Goal: Use online tool/utility: Utilize a website feature to perform a specific function

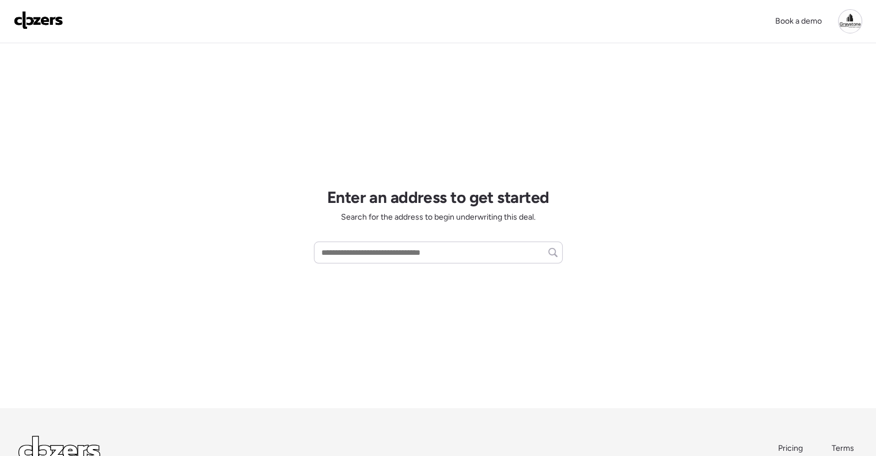
click at [516, 360] on div "Enter an address to get started Search for the address to begin underwriting th…" at bounding box center [438, 225] width 249 height 365
click at [516, 358] on div "Enter an address to get started Search for the address to begin underwriting th…" at bounding box center [438, 225] width 249 height 365
click at [852, 25] on div at bounding box center [850, 21] width 24 height 24
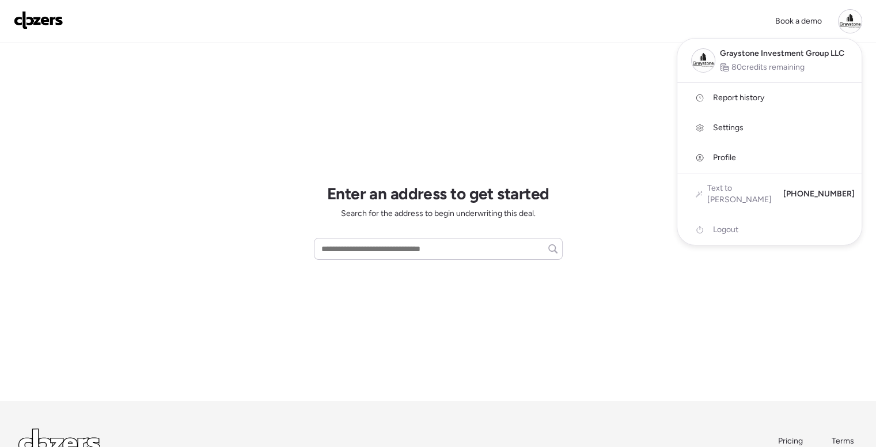
click at [852, 25] on div at bounding box center [850, 21] width 24 height 24
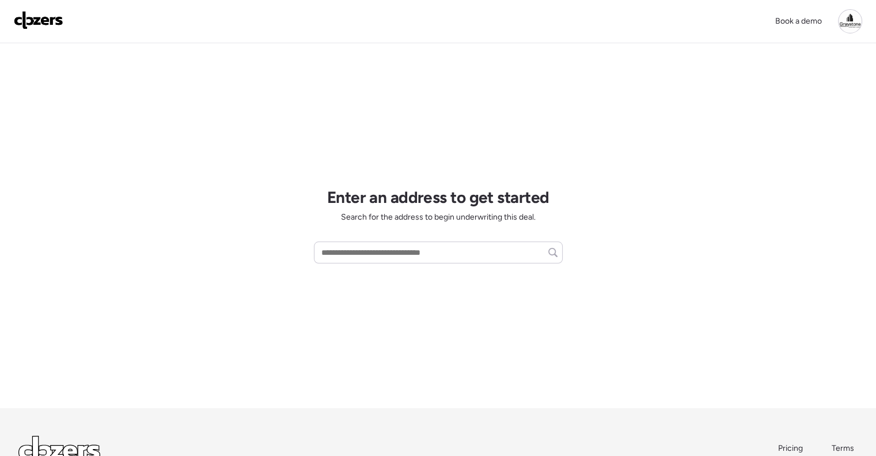
click at [562, 31] on div "Book a demo" at bounding box center [438, 21] width 849 height 24
click at [525, 50] on div "Enter an address to get started Search for the address to begin underwriting th…" at bounding box center [438, 225] width 249 height 365
click at [416, 254] on input "text" at bounding box center [438, 252] width 239 height 16
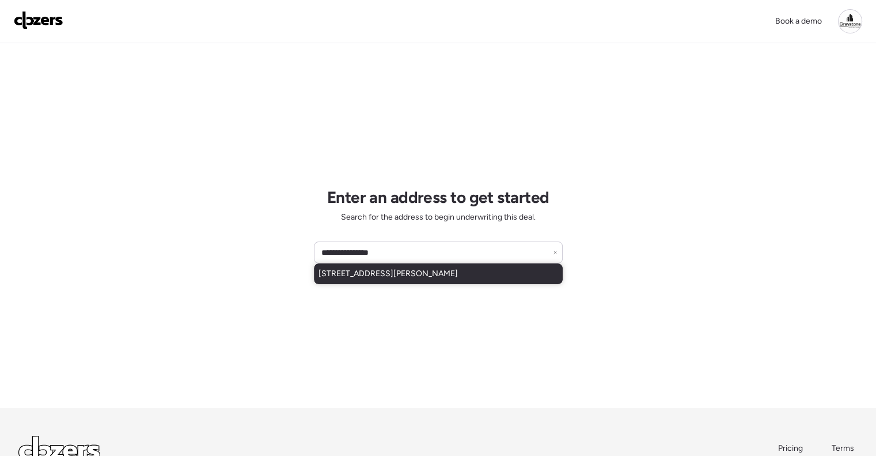
click at [408, 267] on div "[STREET_ADDRESS][PERSON_NAME]" at bounding box center [438, 273] width 249 height 21
type input "**********"
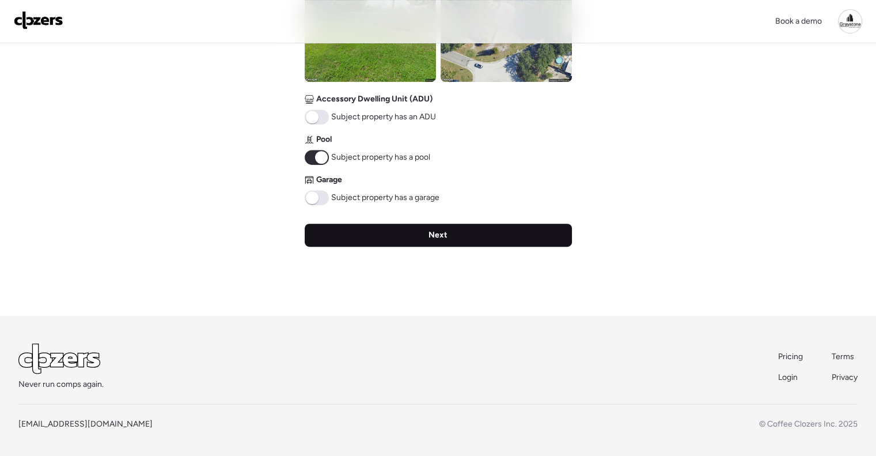
click at [410, 239] on div "Next" at bounding box center [438, 235] width 267 height 23
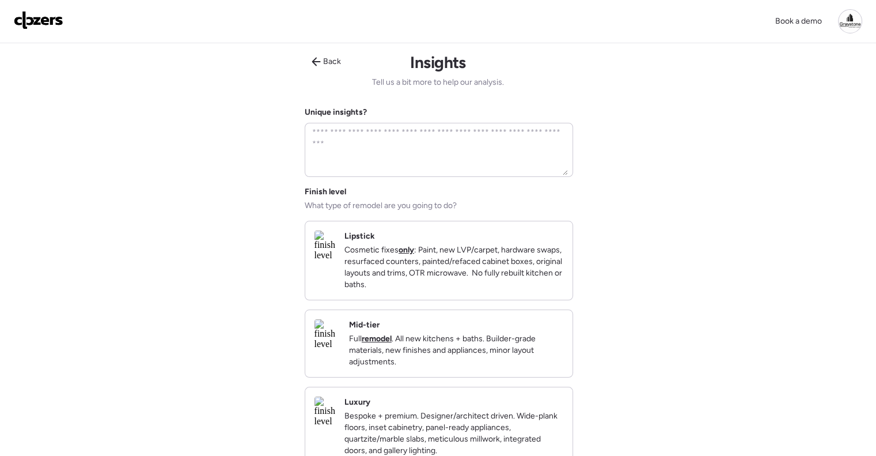
click at [470, 343] on p "Full remodel . All new kitchens + baths. Builder-grade materials, new finishes …" at bounding box center [456, 350] width 214 height 35
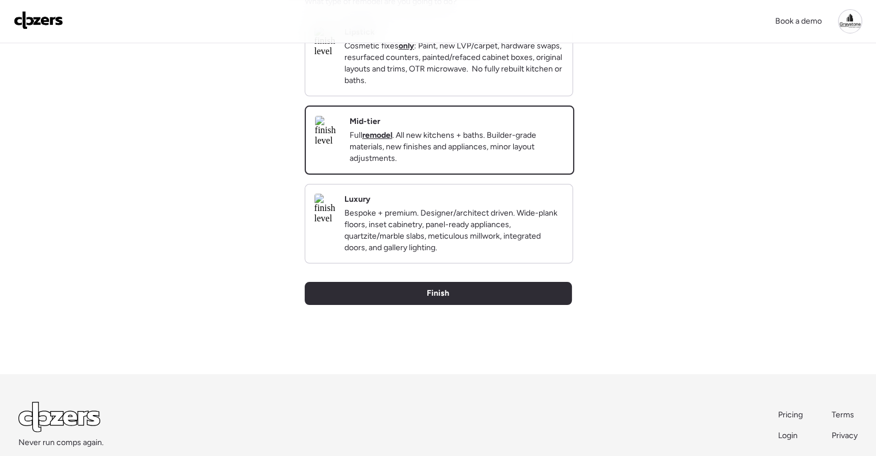
scroll to position [281, 0]
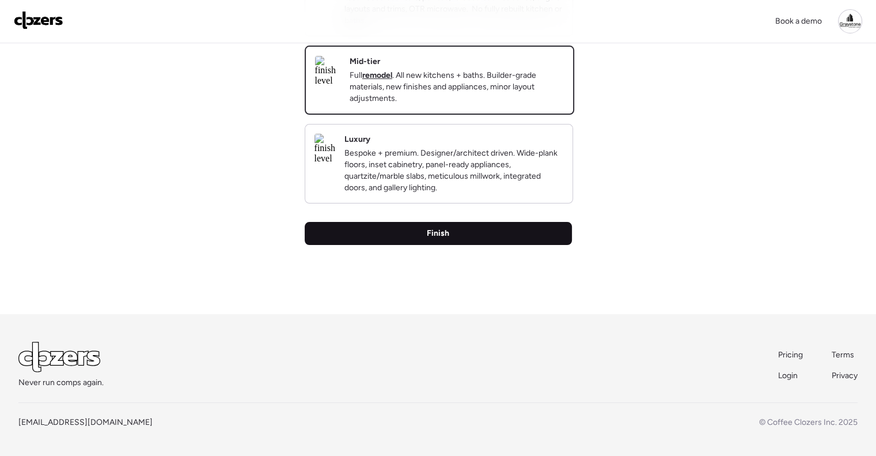
click at [466, 244] on div "Finish" at bounding box center [438, 233] width 267 height 23
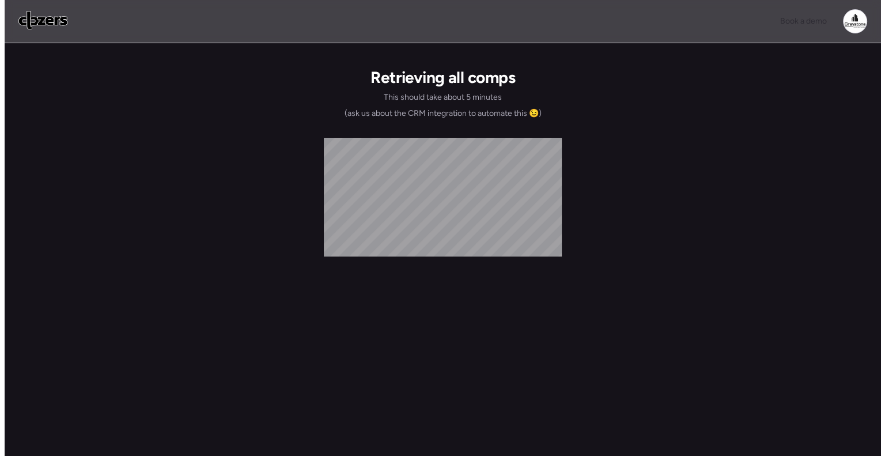
scroll to position [0, 0]
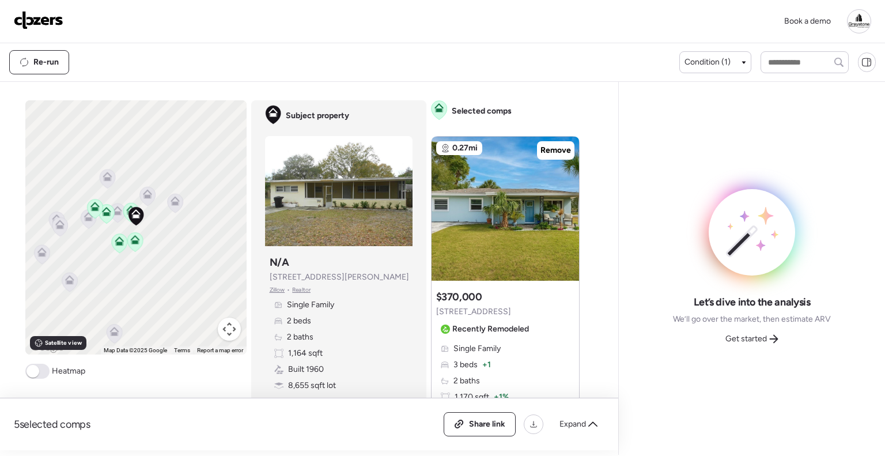
click at [771, 341] on icon at bounding box center [773, 338] width 9 height 9
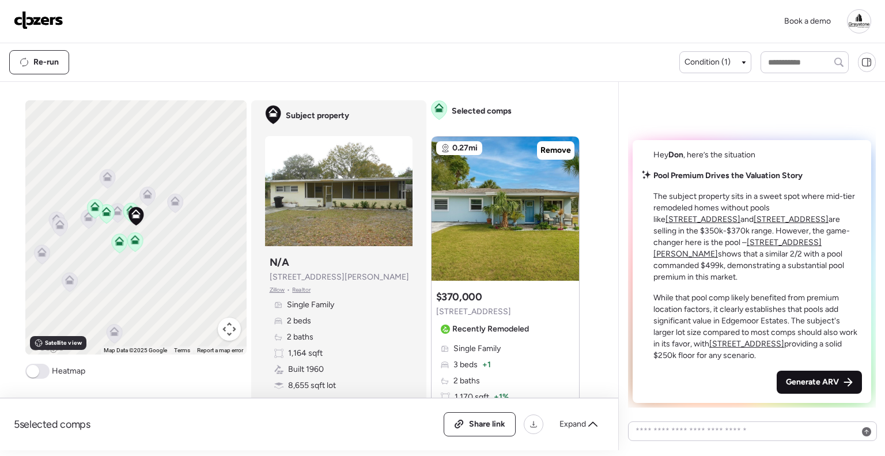
click at [828, 376] on span "Generate ARV" at bounding box center [812, 382] width 53 height 12
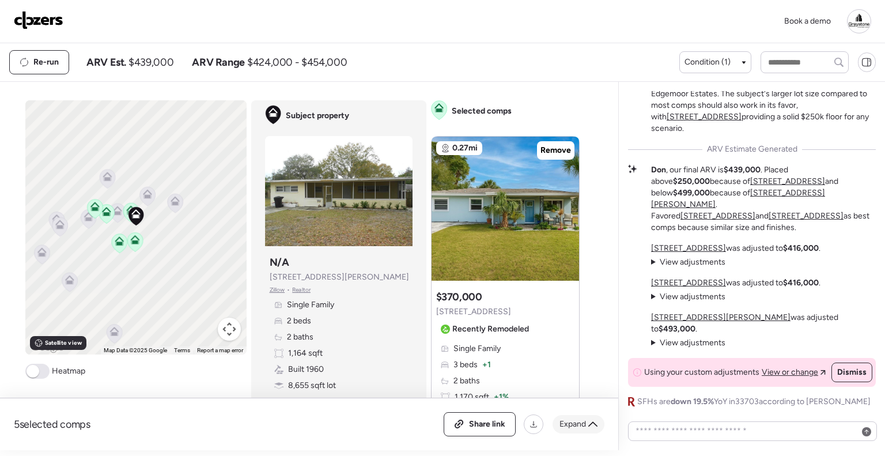
click at [566, 423] on span "Expand" at bounding box center [573, 424] width 27 height 12
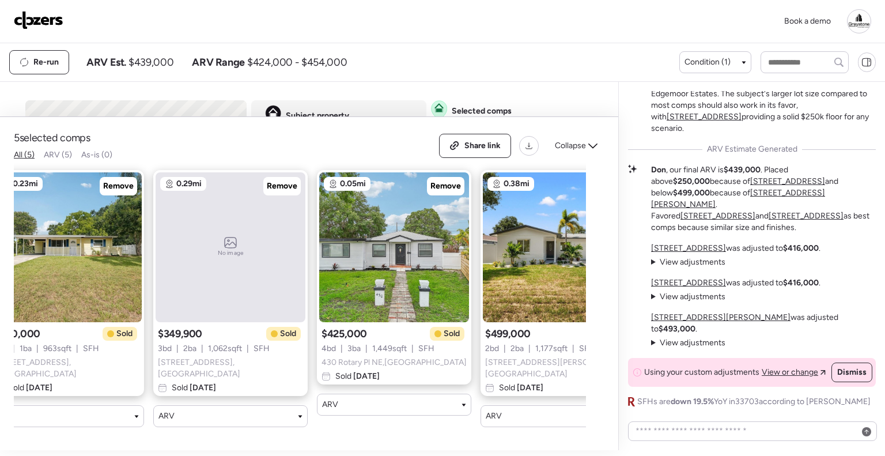
scroll to position [0, 255]
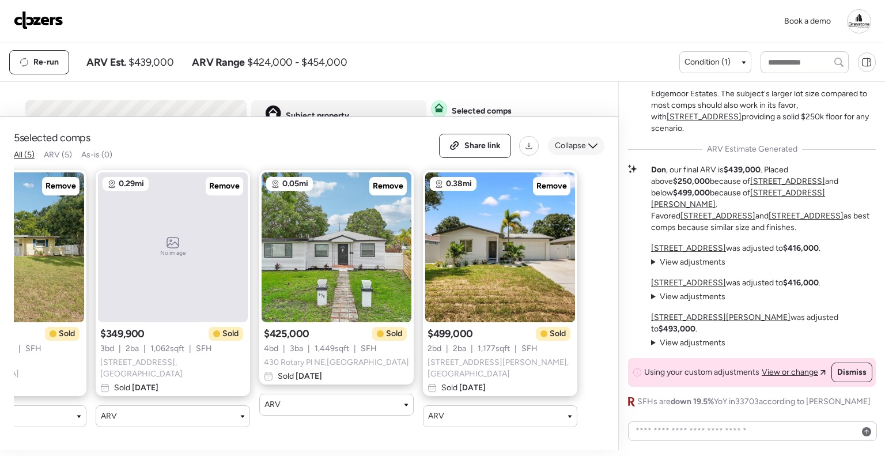
click at [580, 150] on span "Collapse" at bounding box center [570, 146] width 31 height 12
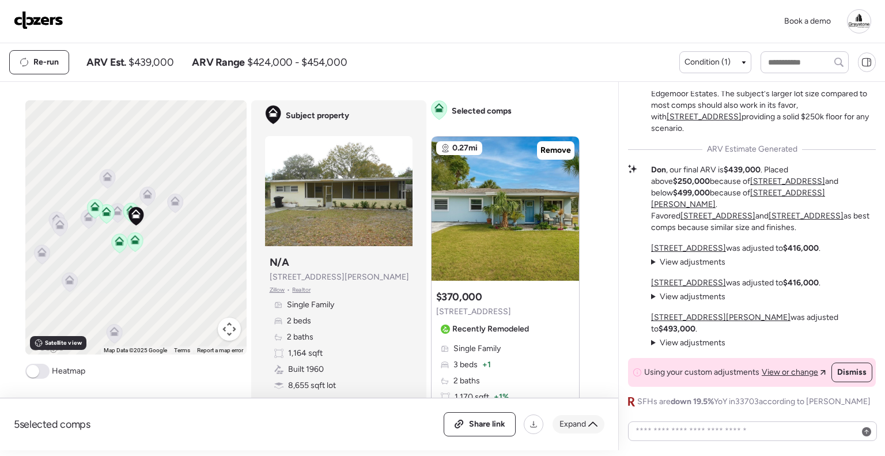
click at [581, 424] on span "Expand" at bounding box center [573, 424] width 27 height 12
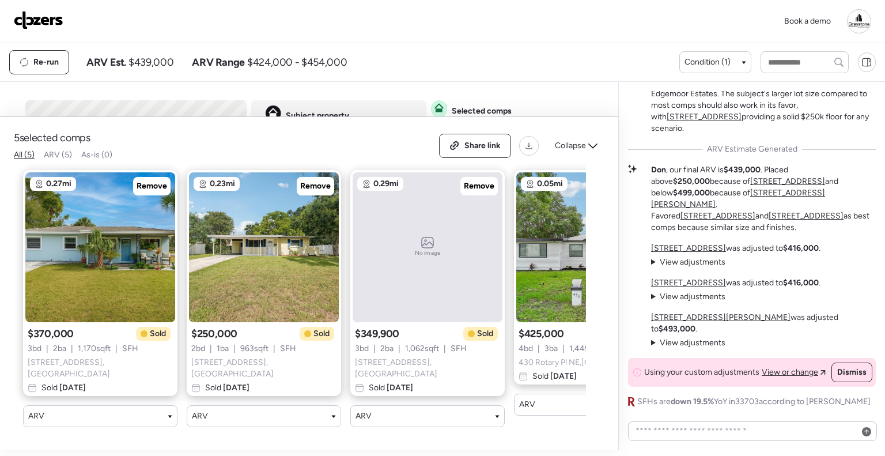
drag, startPoint x: 304, startPoint y: 436, endPoint x: 320, endPoint y: 437, distance: 15.7
click at [319, 437] on div "5 selected comps All (5) ARV (5) As-is (0) Share link Collapse 0.27mi Remove $3…" at bounding box center [309, 283] width 618 height 333
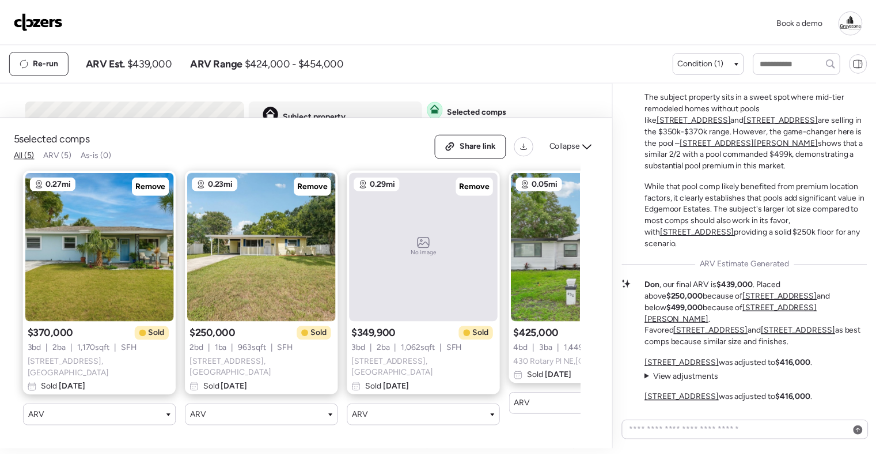
scroll to position [-116, 0]
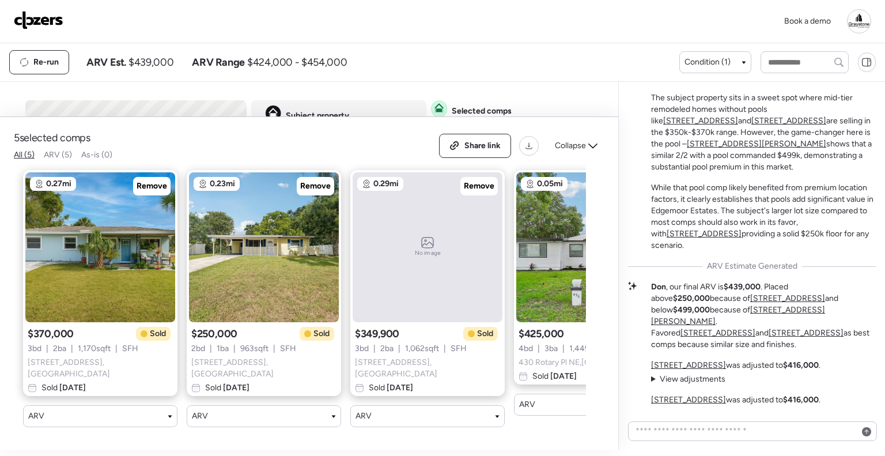
click at [585, 146] on span "Collapse" at bounding box center [570, 146] width 31 height 12
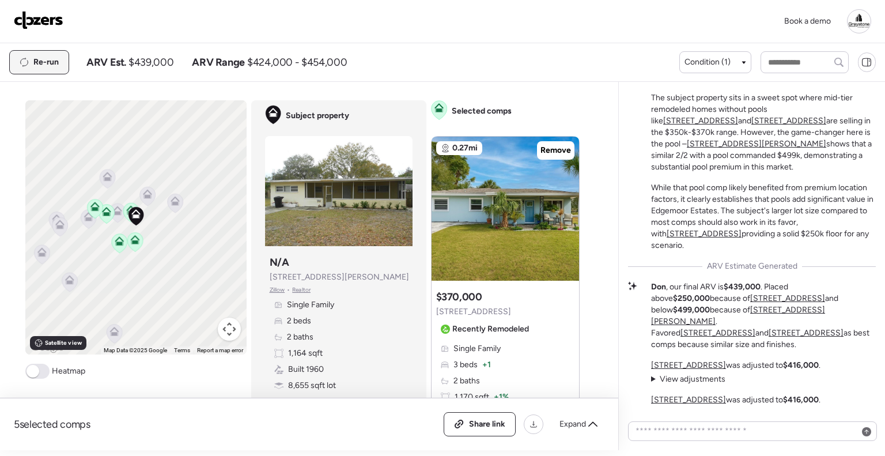
click at [43, 59] on span "Re-run" at bounding box center [45, 62] width 25 height 12
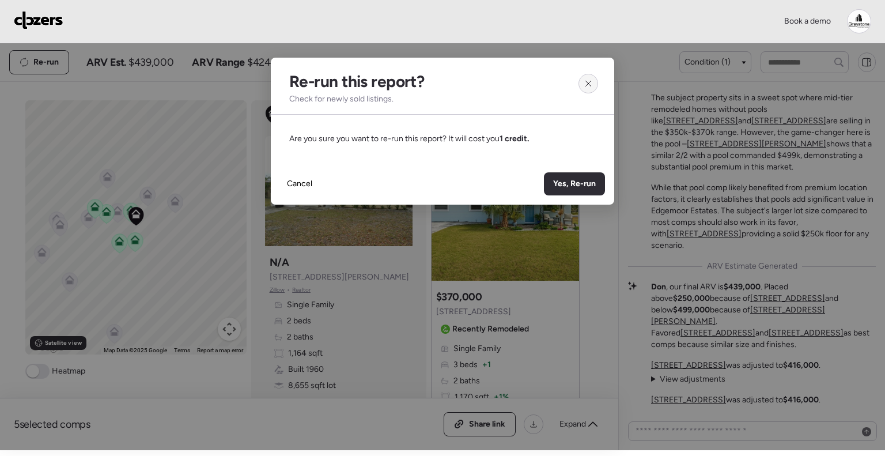
click at [588, 78] on div at bounding box center [589, 84] width 20 height 20
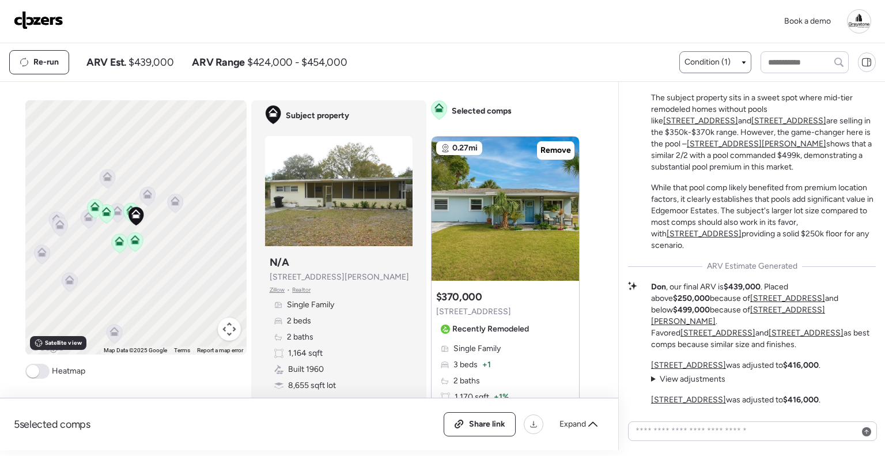
click at [706, 61] on span "Condition (1)" at bounding box center [708, 62] width 46 height 12
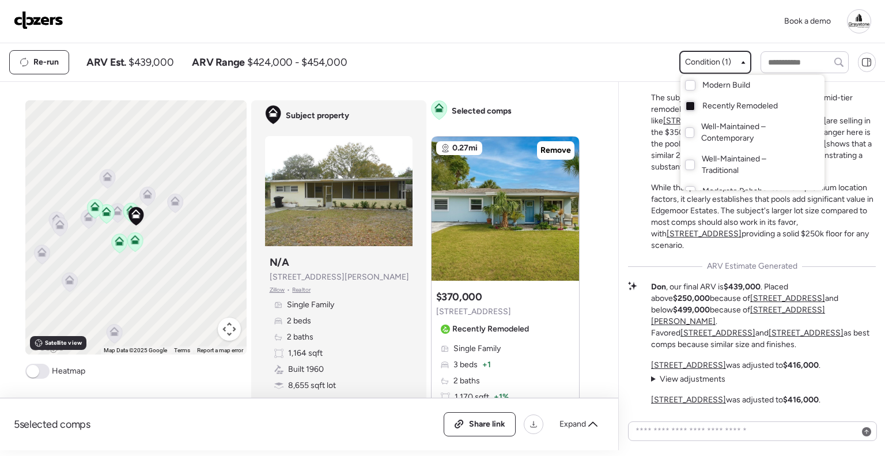
click at [706, 61] on div at bounding box center [442, 196] width 885 height 456
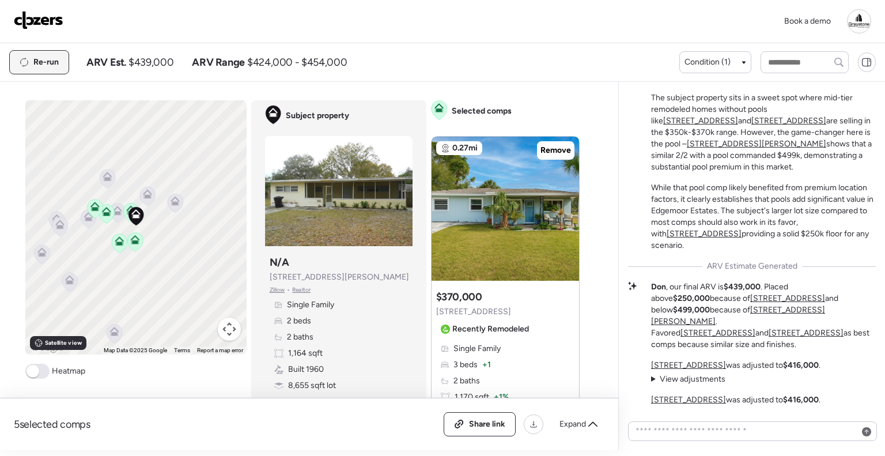
click at [44, 58] on span "Re-run" at bounding box center [45, 62] width 25 height 12
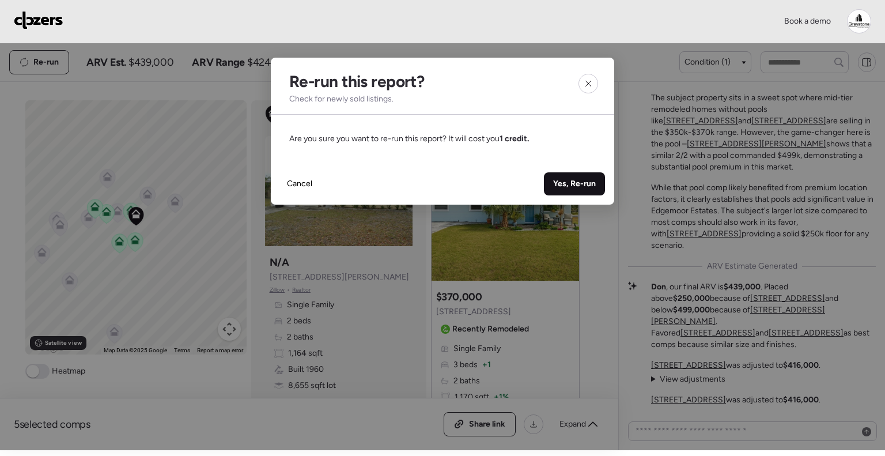
click at [574, 187] on span "Yes, Re-run" at bounding box center [574, 184] width 43 height 12
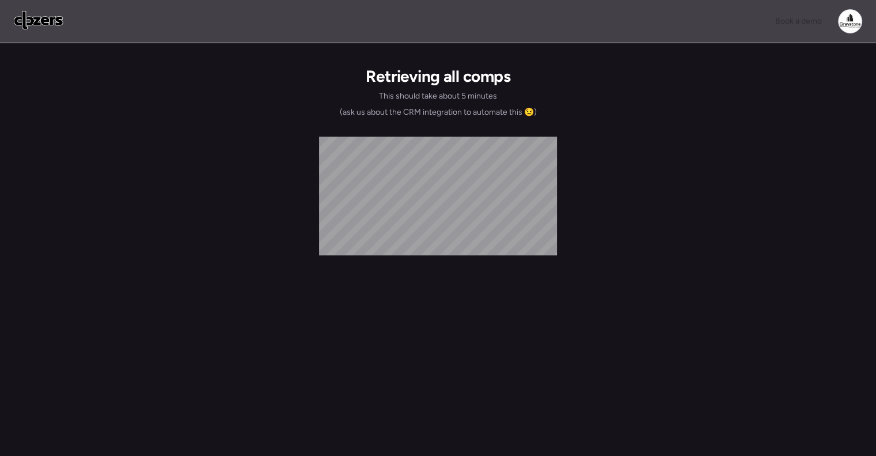
click at [44, 17] on img at bounding box center [39, 20] width 50 height 18
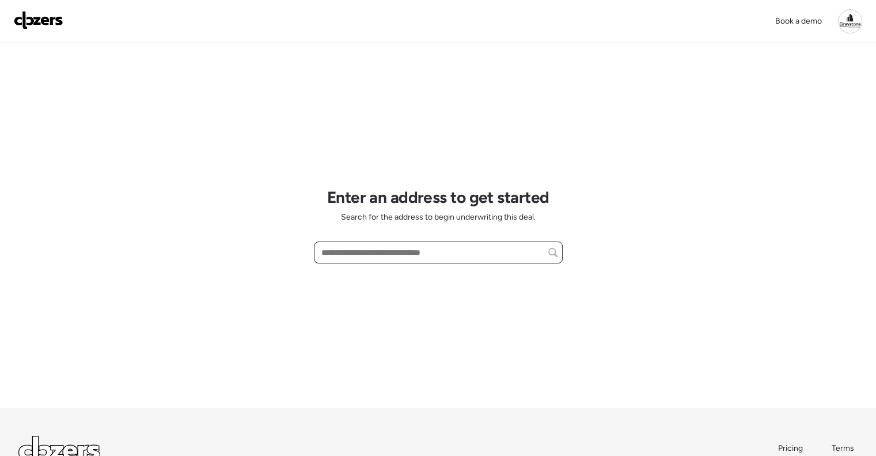
click at [383, 255] on input "text" at bounding box center [438, 252] width 239 height 16
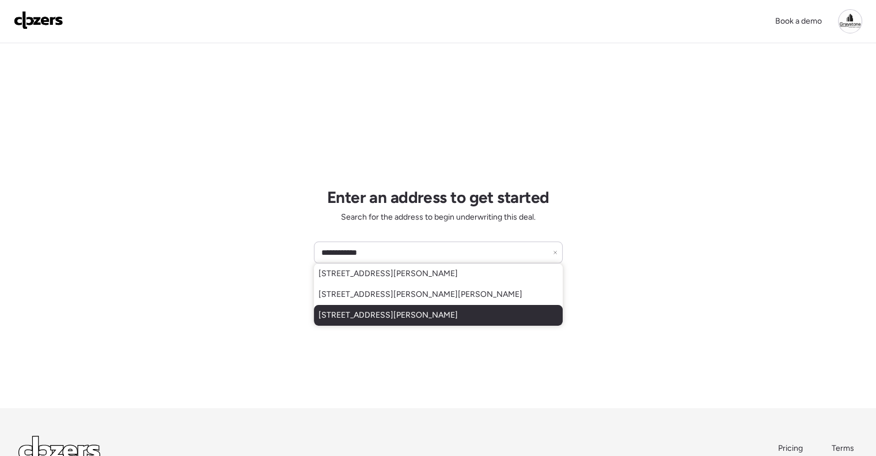
click at [393, 313] on span "[STREET_ADDRESS][PERSON_NAME]" at bounding box center [388, 315] width 139 height 12
type input "**********"
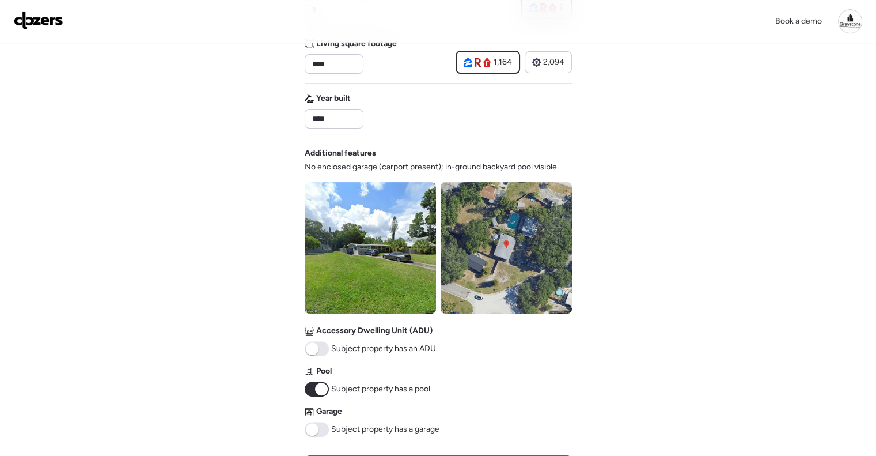
scroll to position [288, 0]
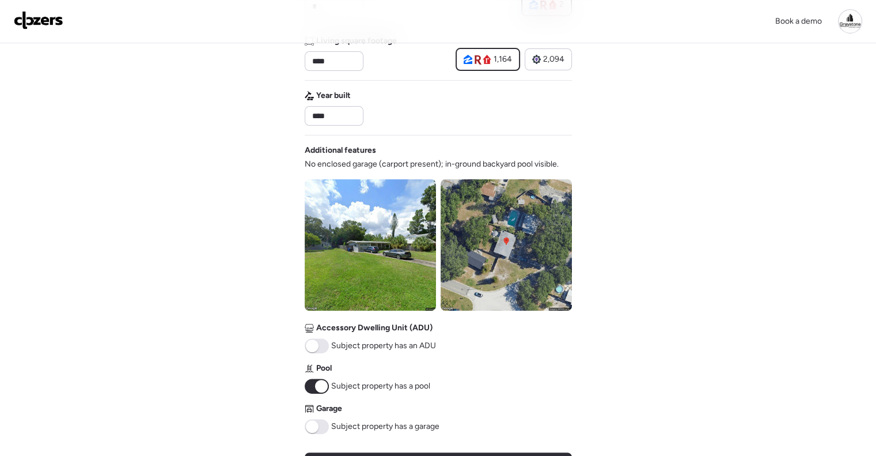
click at [515, 219] on img at bounding box center [506, 244] width 131 height 131
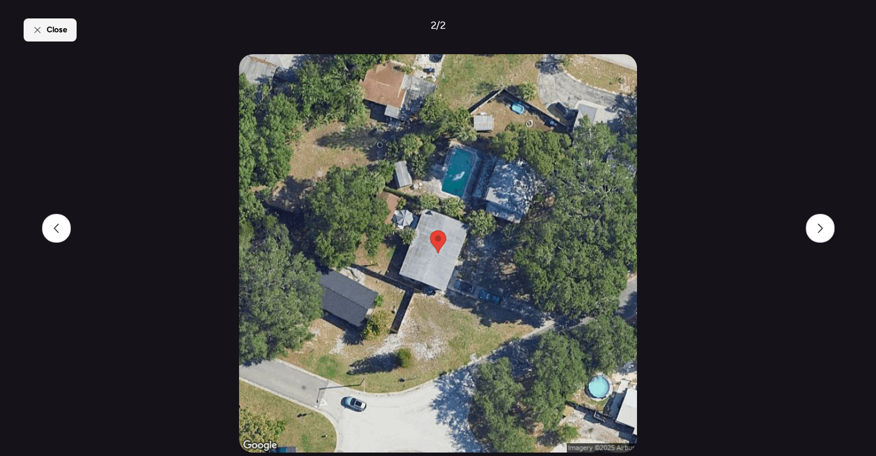
click at [51, 27] on span "Close" at bounding box center [57, 30] width 21 height 12
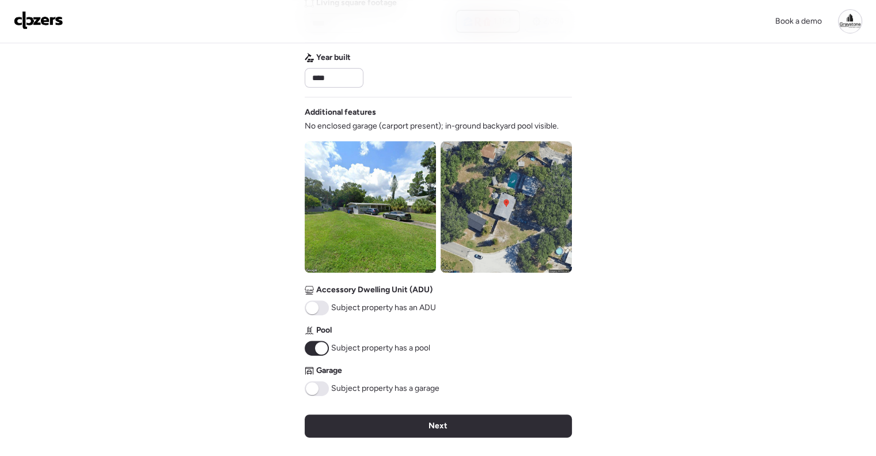
scroll to position [346, 0]
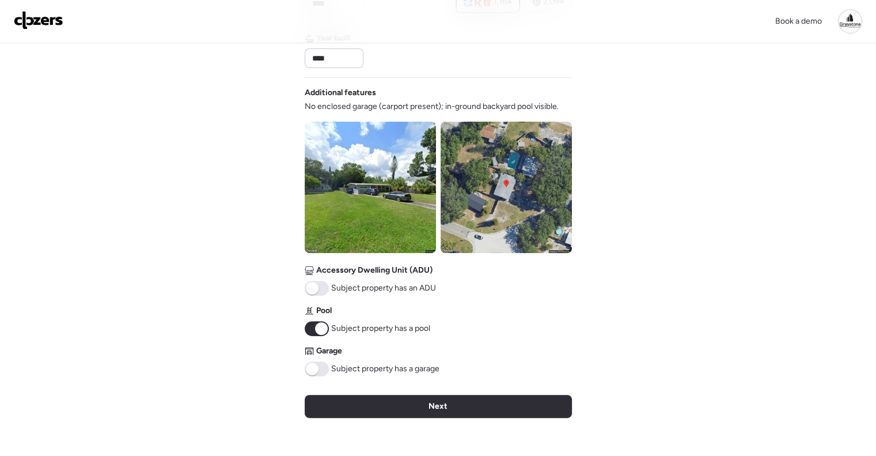
click at [392, 213] on img at bounding box center [370, 187] width 131 height 131
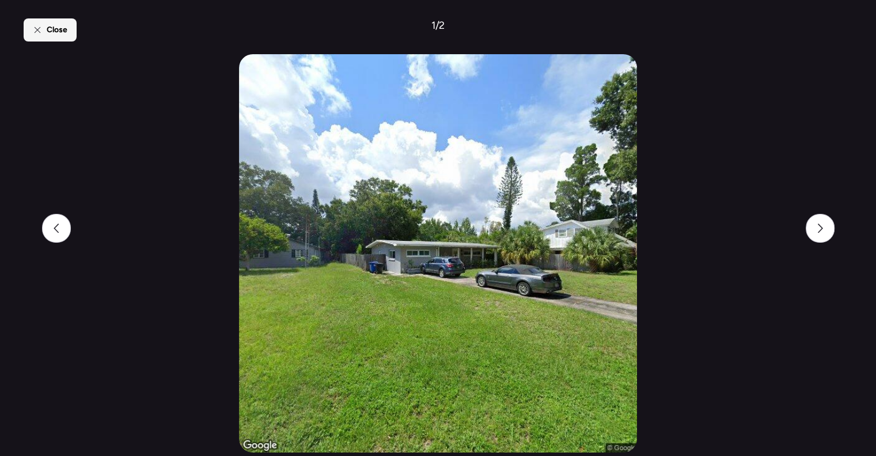
click at [50, 29] on span "Close" at bounding box center [57, 30] width 21 height 12
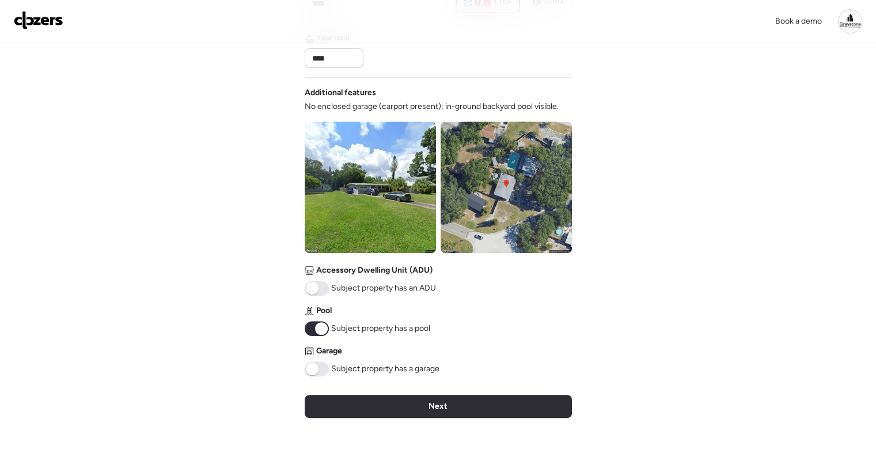
click at [528, 171] on img at bounding box center [506, 187] width 131 height 131
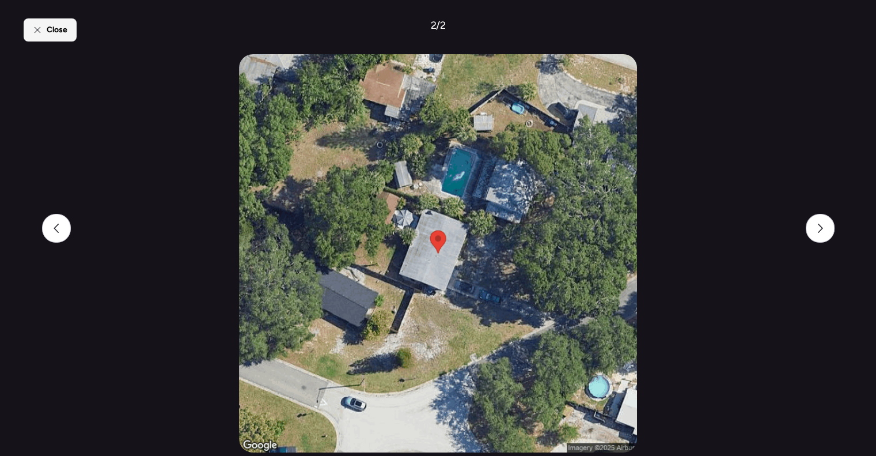
click at [44, 34] on div "Close" at bounding box center [50, 29] width 53 height 23
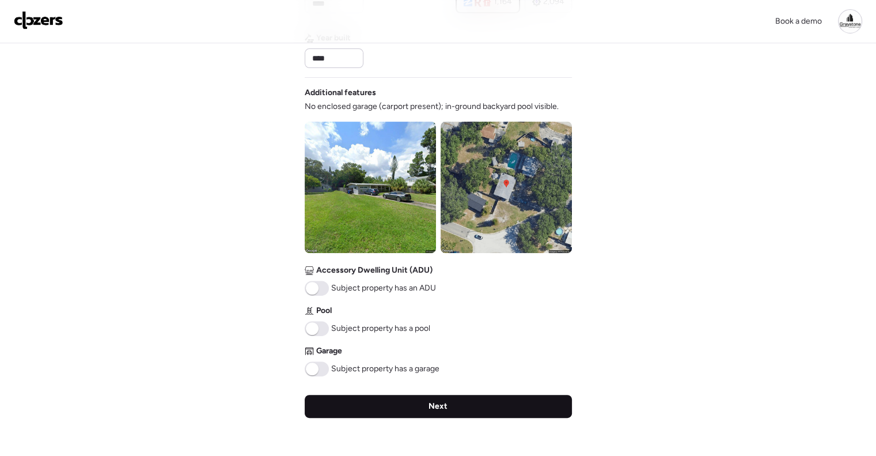
click at [426, 405] on div "Next" at bounding box center [438, 406] width 267 height 23
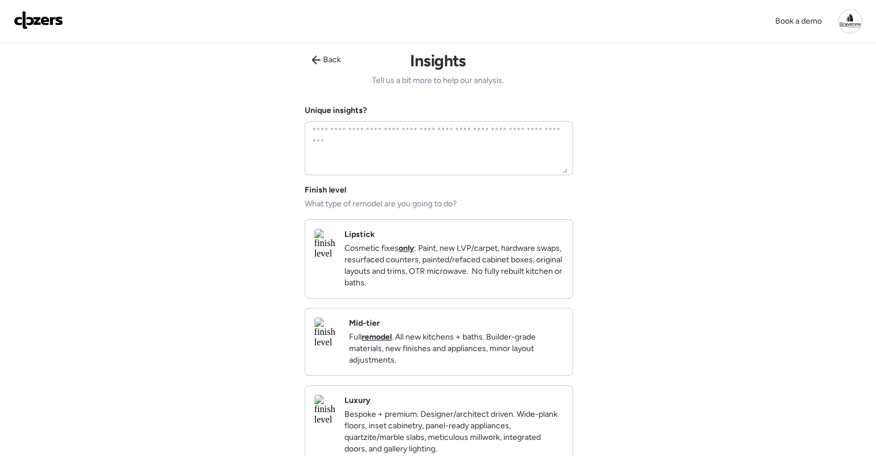
scroll to position [0, 0]
click at [445, 347] on p "Full remodel . All new kitchens + baths. Builder-grade materials, new finishes …" at bounding box center [456, 350] width 214 height 35
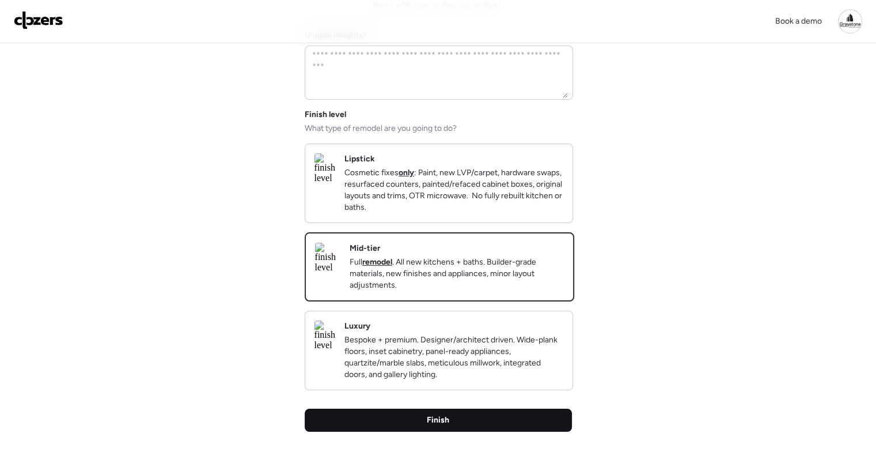
scroll to position [173, 0]
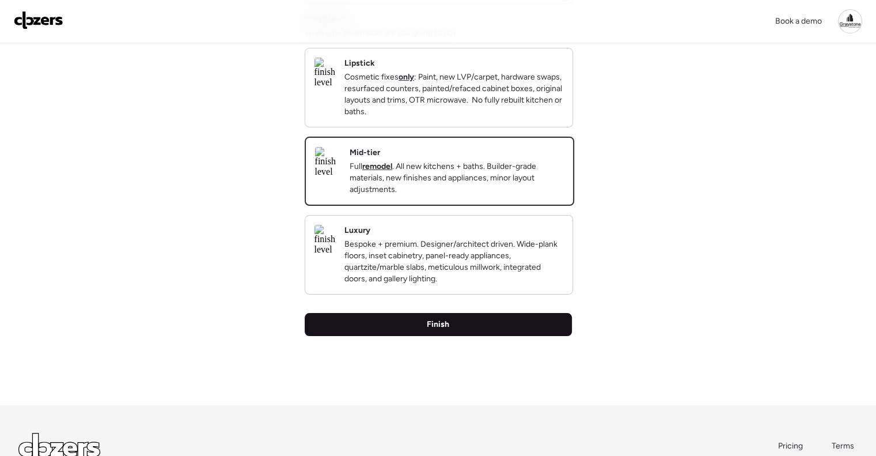
click at [444, 335] on div "Finish" at bounding box center [438, 324] width 267 height 23
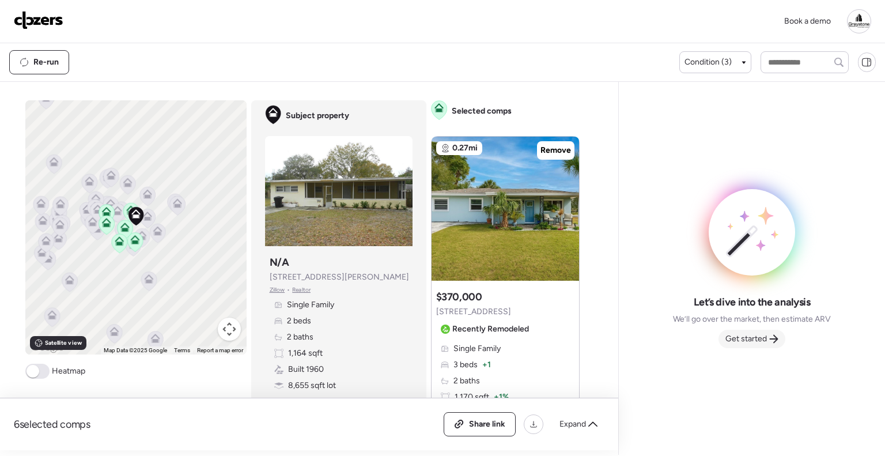
click at [770, 338] on icon at bounding box center [773, 338] width 9 height 9
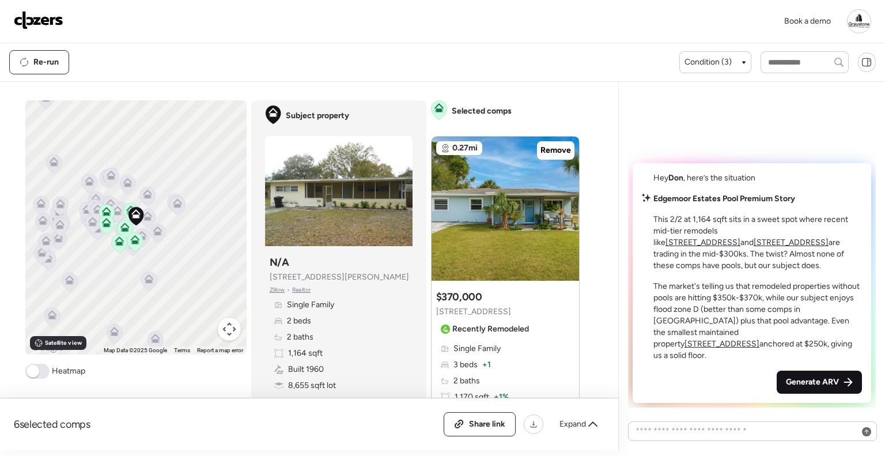
click at [810, 380] on span "Generate ARV" at bounding box center [812, 382] width 53 height 12
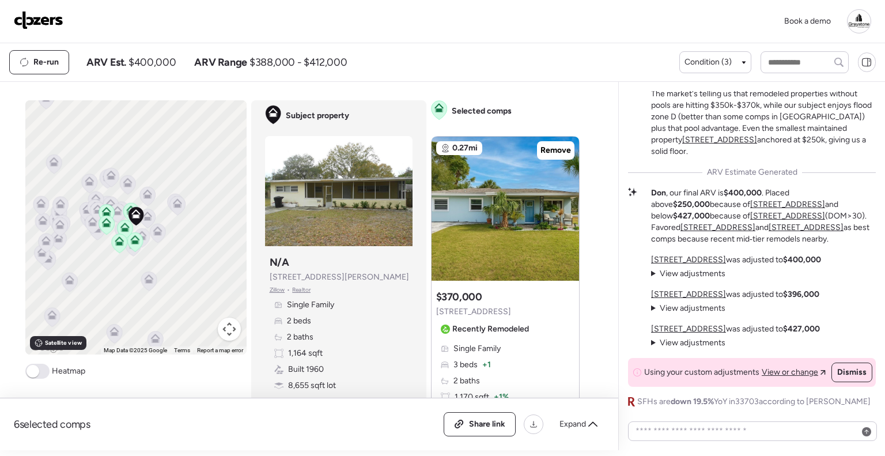
click at [388, 27] on div "Book a demo" at bounding box center [442, 21] width 857 height 24
click at [619, 107] on div "Edgemoor Estates Pool Premium Story This 2/2 at 1,164 sqft sits in a sweet spot…" at bounding box center [751, 266] width 267 height 368
